Goal: Transaction & Acquisition: Purchase product/service

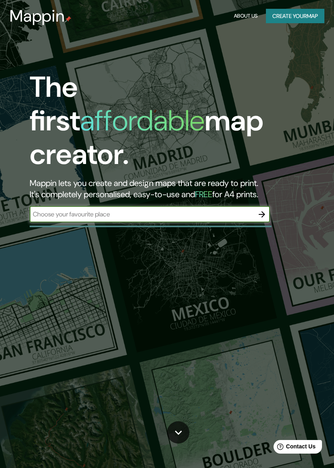
click at [262, 210] on icon "button" at bounding box center [262, 215] width 10 height 10
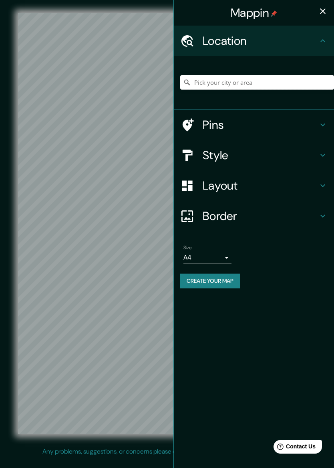
click at [289, 80] on input "Pick your city or area" at bounding box center [257, 82] width 154 height 14
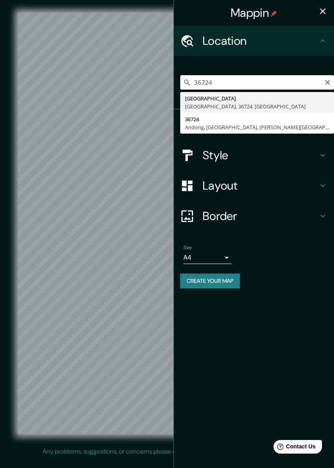
type input "[GEOGRAPHIC_DATA], [GEOGRAPHIC_DATA], 36724, [GEOGRAPHIC_DATA]"
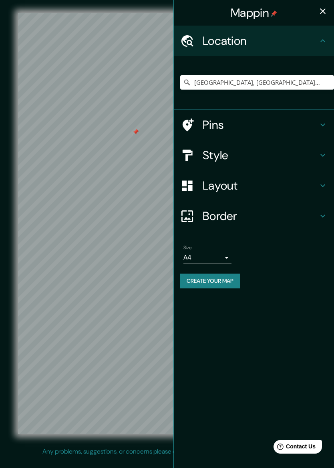
click at [230, 278] on button "Create your map" at bounding box center [210, 281] width 60 height 15
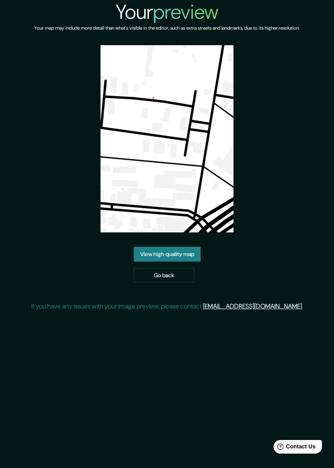
click at [186, 278] on link "Go back" at bounding box center [164, 275] width 60 height 15
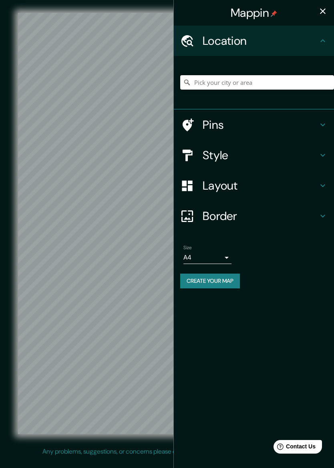
click at [263, 84] on input "Pick your city or area" at bounding box center [257, 82] width 154 height 14
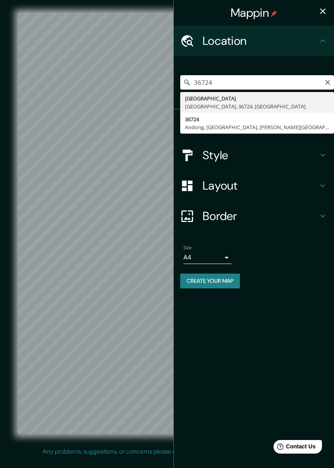
type input "[GEOGRAPHIC_DATA], [GEOGRAPHIC_DATA], 36724, [GEOGRAPHIC_DATA]"
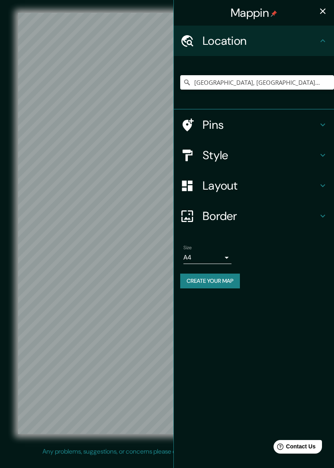
click at [322, 9] on icon "button" at bounding box center [323, 11] width 10 height 10
